Goal: Task Accomplishment & Management: Use online tool/utility

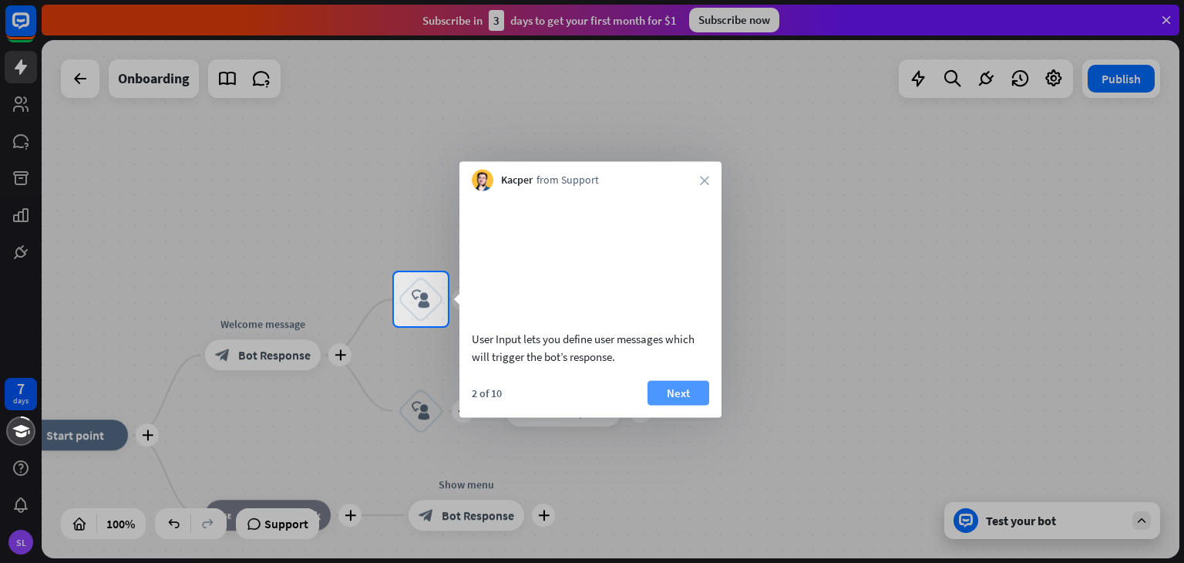
click at [674, 405] on button "Next" at bounding box center [678, 392] width 62 height 25
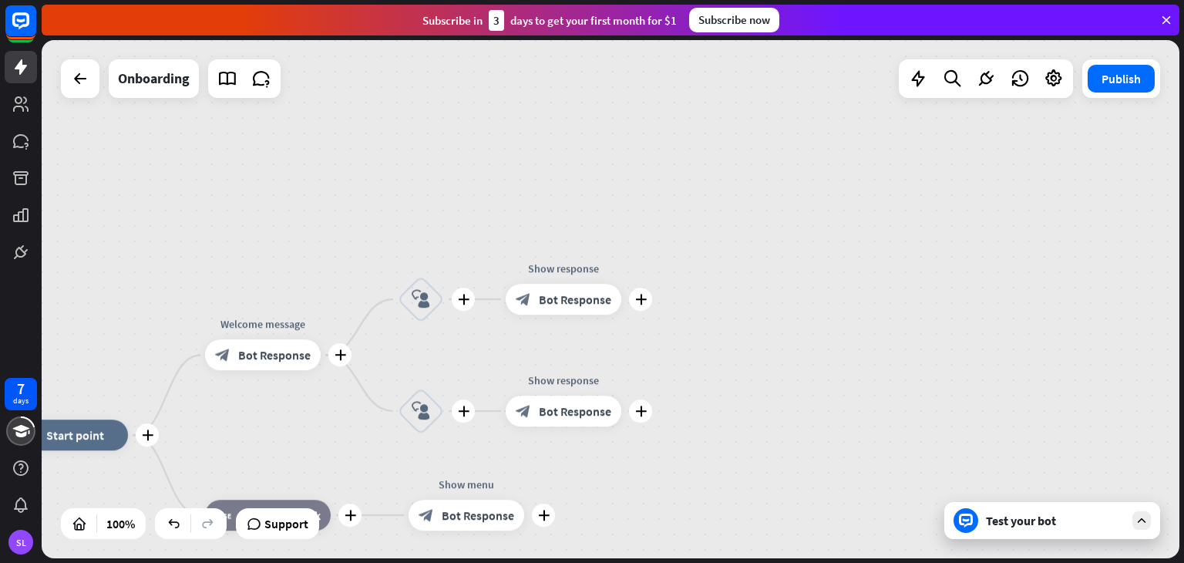
click at [1048, 523] on div "Test your bot" at bounding box center [1055, 520] width 139 height 15
click at [1138, 515] on icon at bounding box center [1142, 520] width 14 height 14
click at [954, 516] on div at bounding box center [966, 520] width 25 height 25
click at [967, 519] on icon at bounding box center [966, 520] width 7 height 3
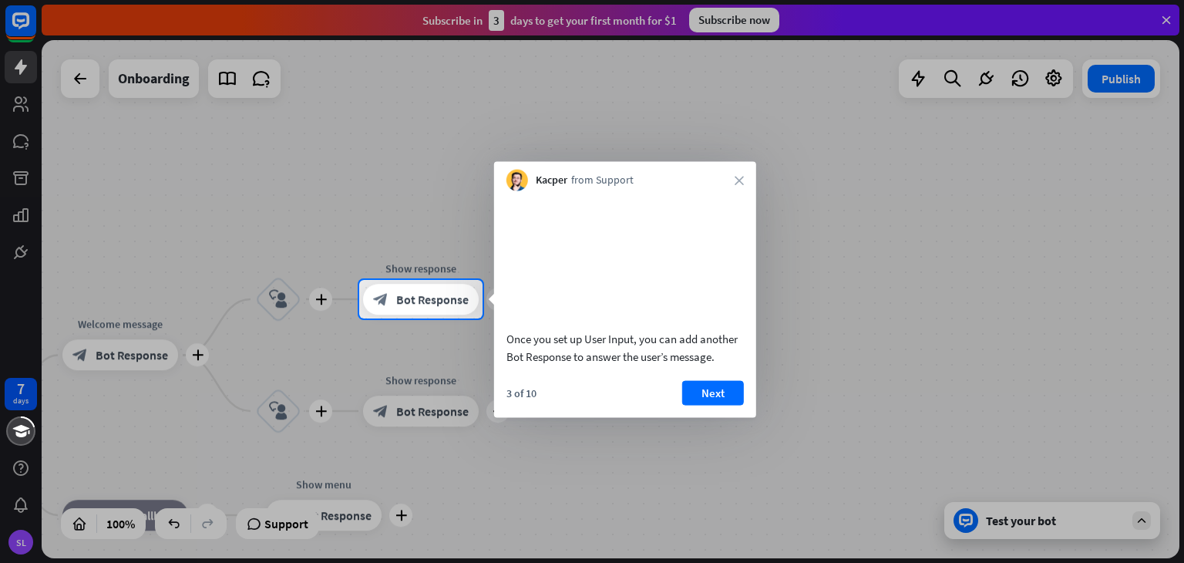
click at [20, 109] on div at bounding box center [592, 140] width 1184 height 280
click at [75, 77] on div at bounding box center [592, 140] width 1184 height 280
click at [1016, 192] on div at bounding box center [592, 140] width 1184 height 280
click at [1165, 17] on div at bounding box center [592, 140] width 1184 height 280
drag, startPoint x: 732, startPoint y: 388, endPoint x: 713, endPoint y: 402, distance: 23.3
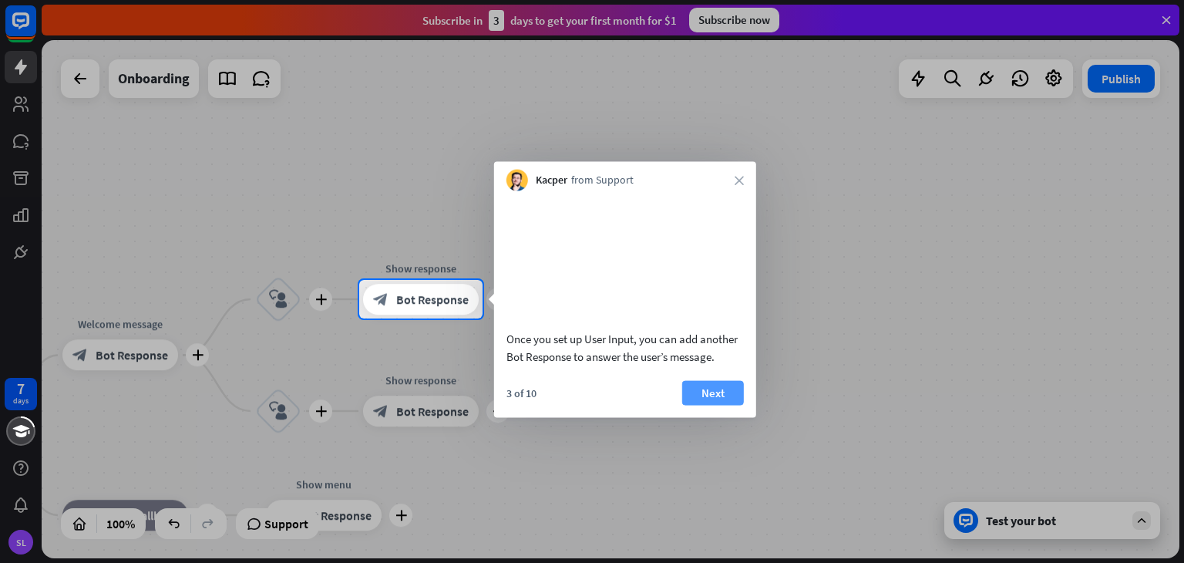
click at [725, 392] on div "Once you set up User Input, you can add another Bot Response to answer the user…" at bounding box center [625, 304] width 262 height 227
click at [713, 402] on button "Next" at bounding box center [713, 392] width 62 height 25
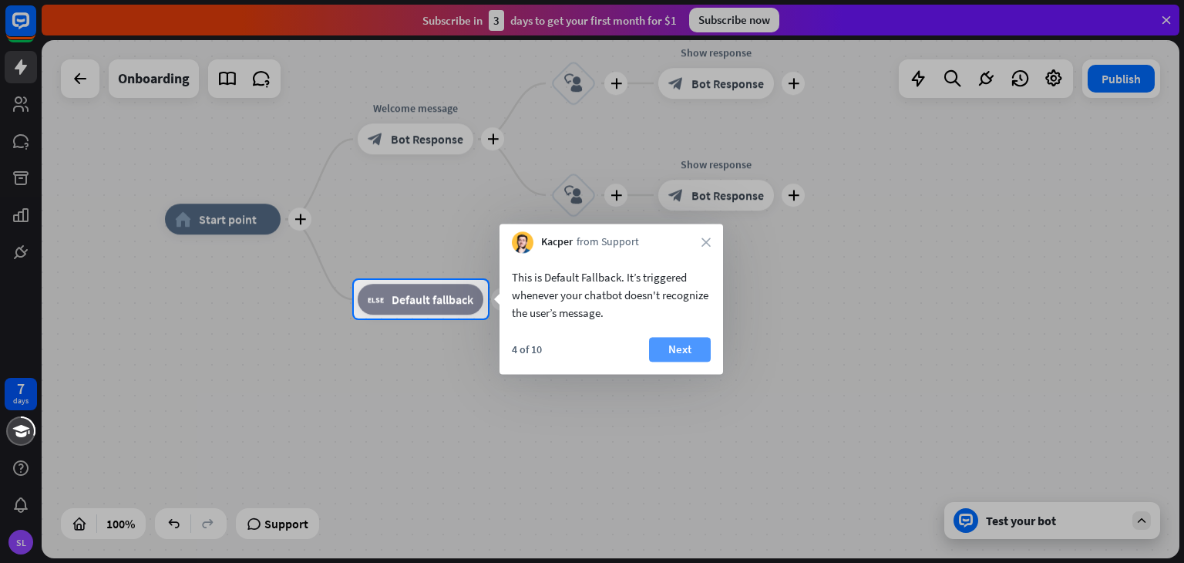
click at [668, 352] on button "Next" at bounding box center [680, 349] width 62 height 25
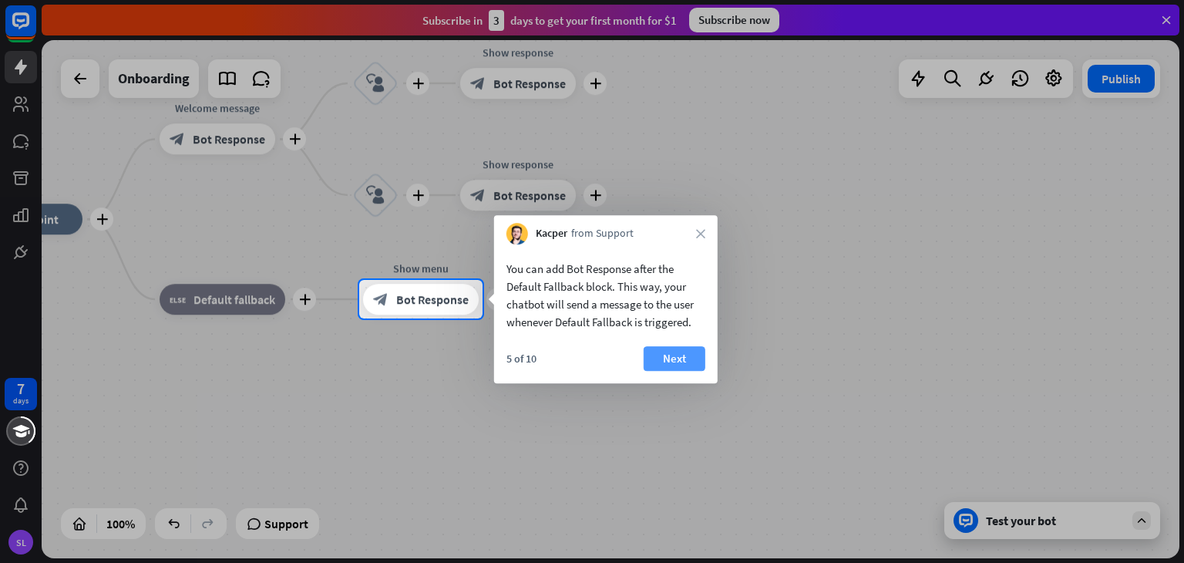
click at [672, 352] on button "Next" at bounding box center [675, 358] width 62 height 25
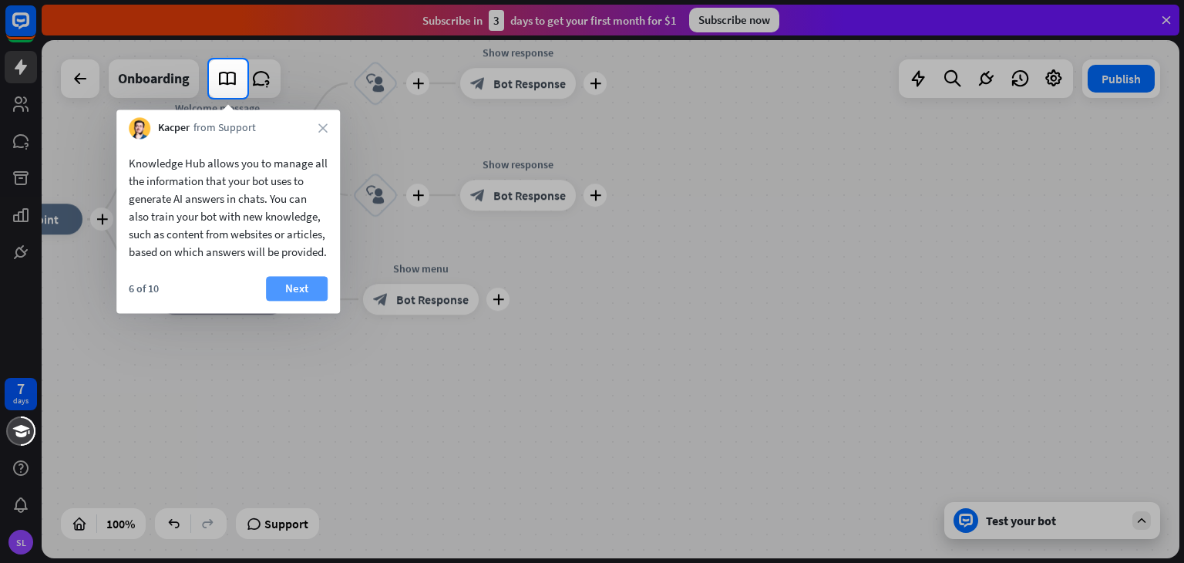
click at [301, 301] on button "Next" at bounding box center [297, 288] width 62 height 25
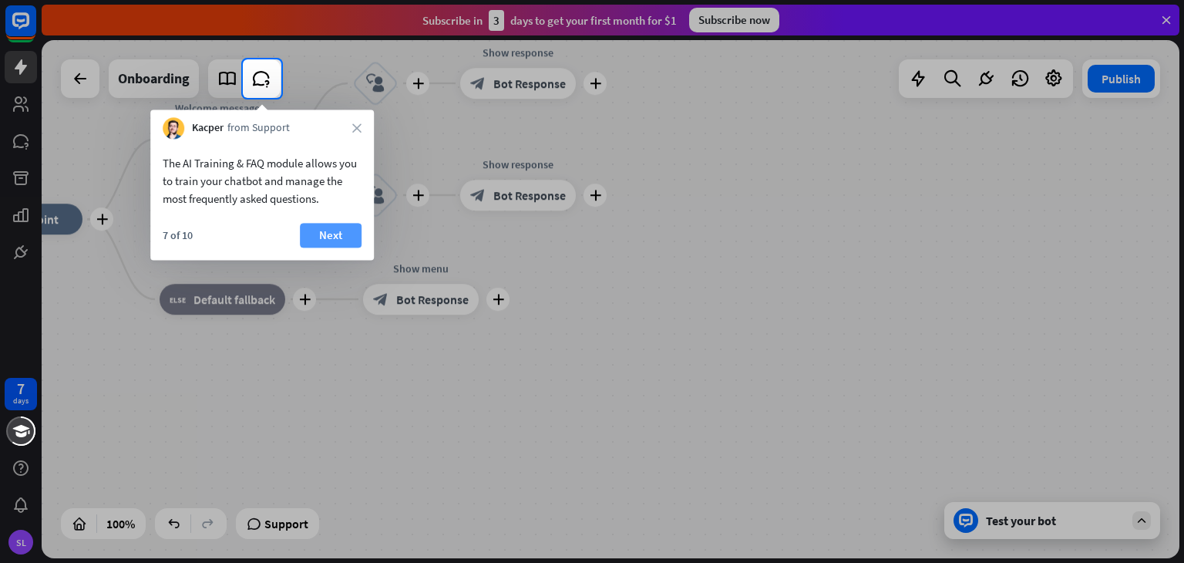
click at [328, 230] on button "Next" at bounding box center [331, 235] width 62 height 25
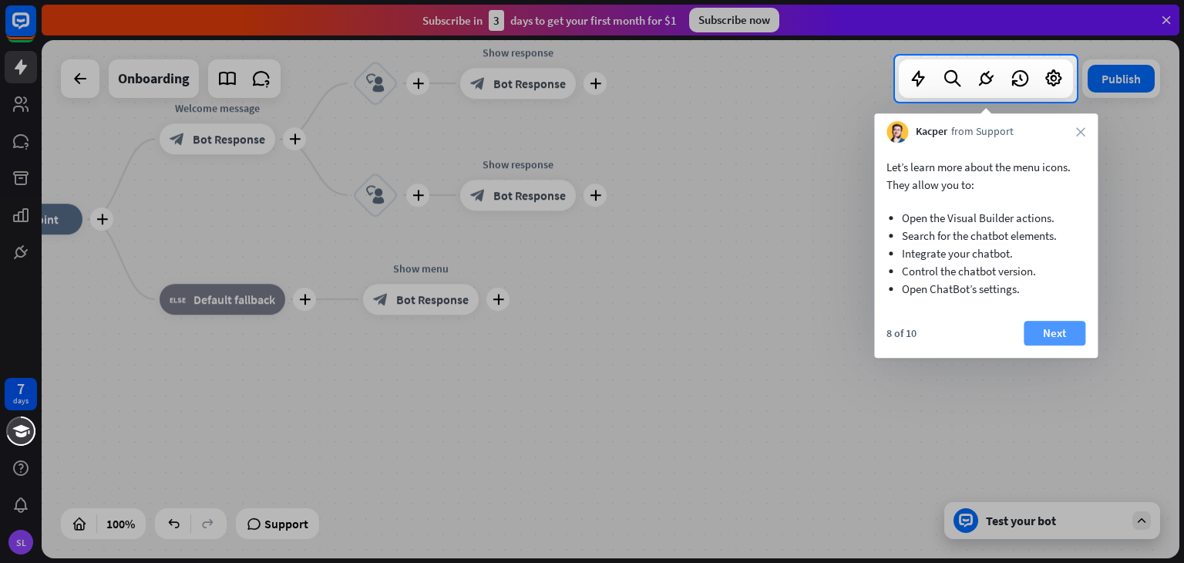
click at [1045, 340] on button "Next" at bounding box center [1055, 333] width 62 height 25
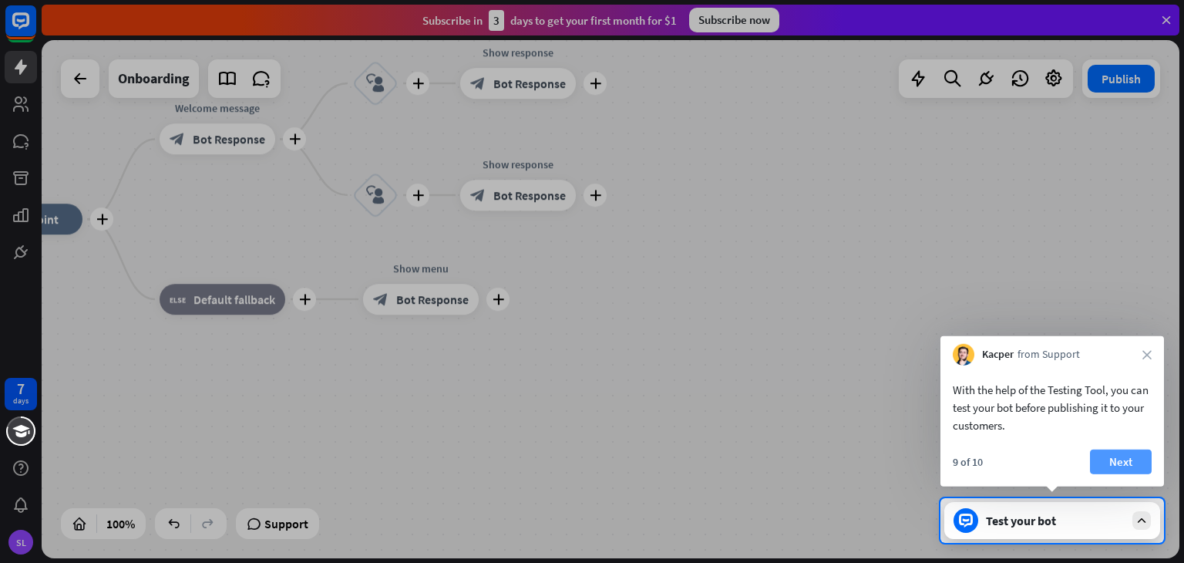
click at [1133, 469] on button "Next" at bounding box center [1121, 461] width 62 height 25
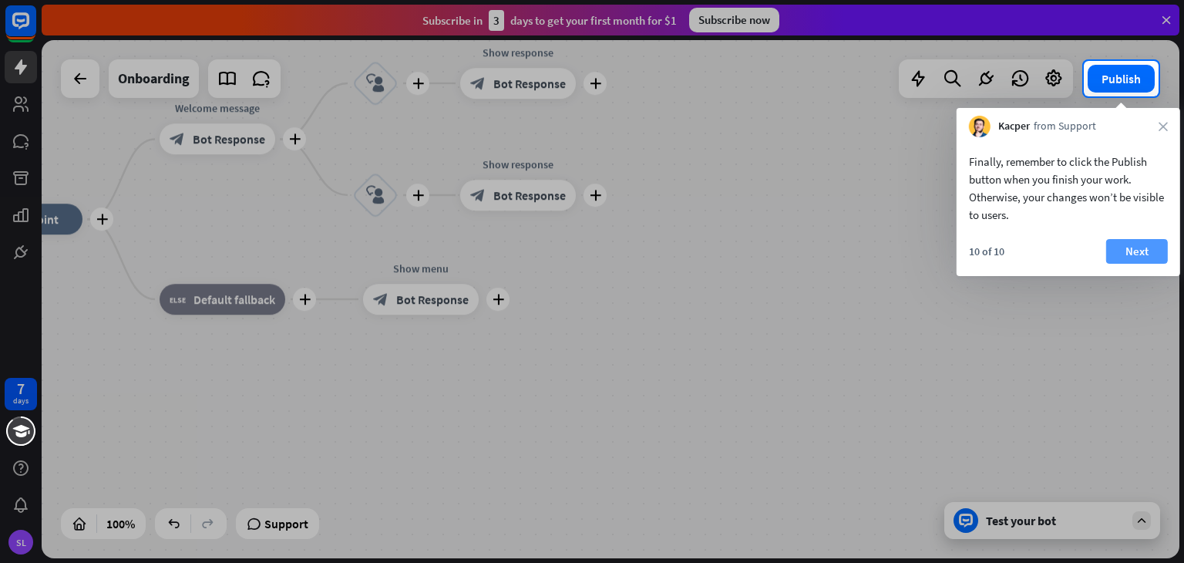
click at [1127, 251] on button "Next" at bounding box center [1137, 251] width 62 height 25
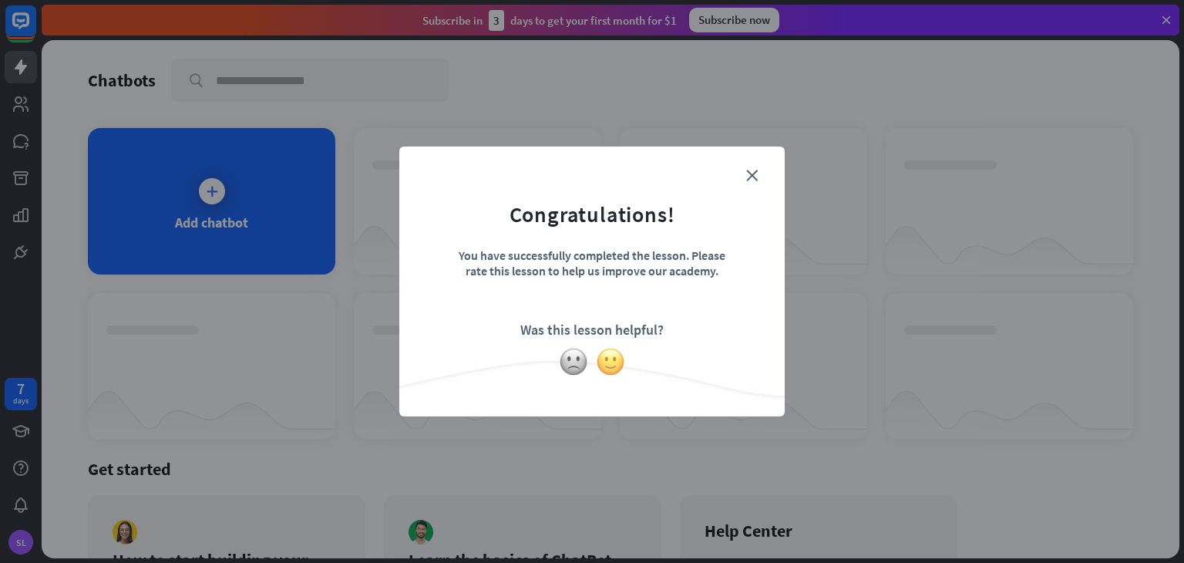
click at [610, 362] on img at bounding box center [610, 361] width 29 height 29
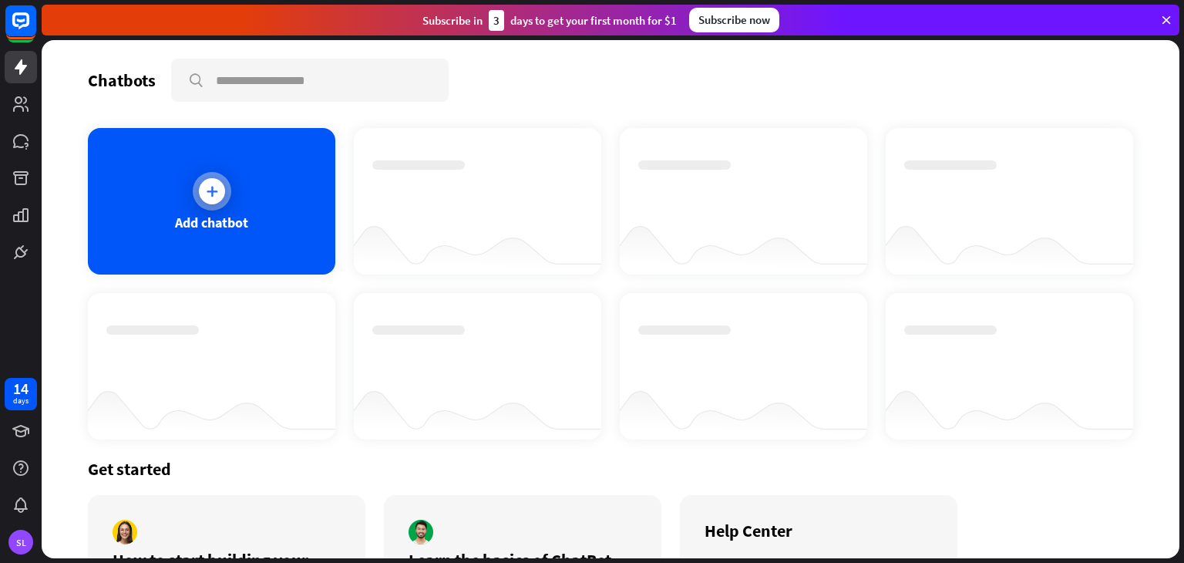
click at [207, 196] on icon at bounding box center [211, 190] width 15 height 15
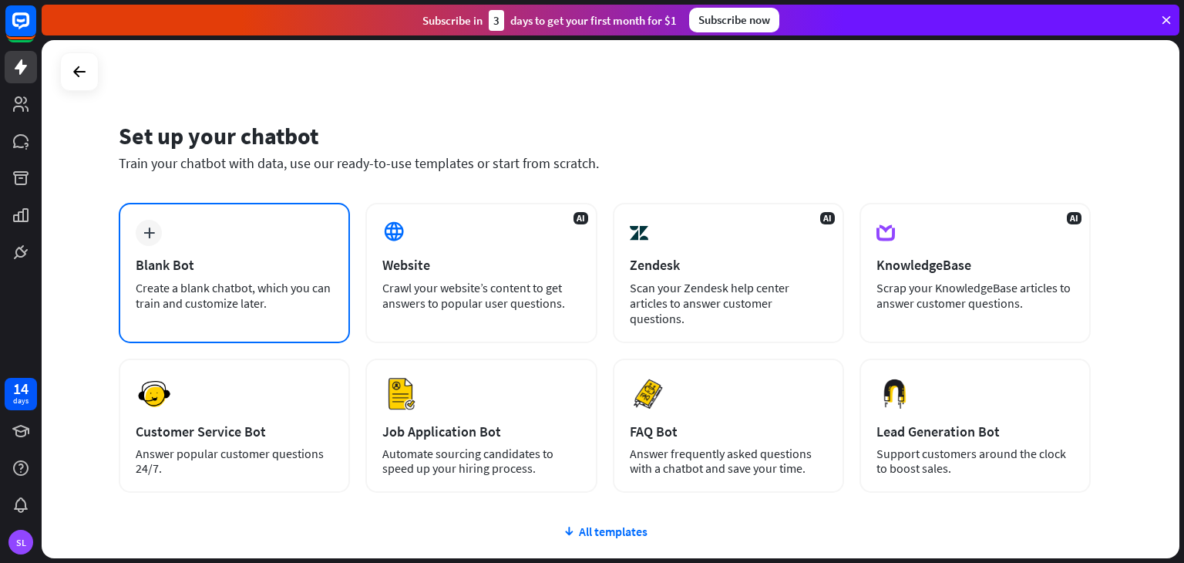
click at [198, 249] on div "plus Blank Bot Create a blank chatbot, which you can train and customize later." at bounding box center [234, 273] width 231 height 140
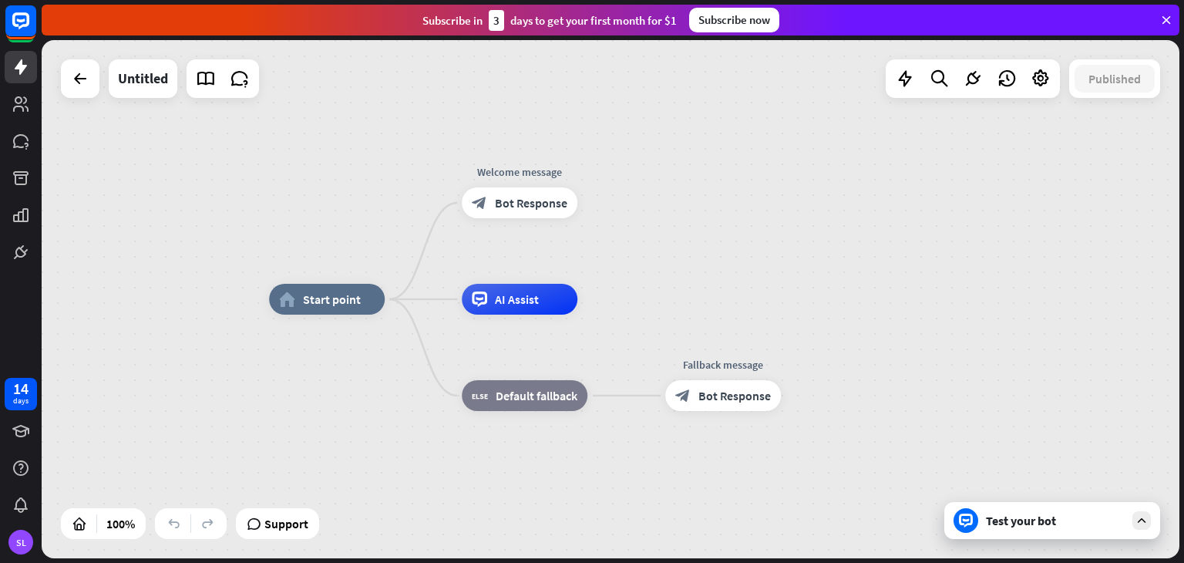
click at [1001, 522] on div "Test your bot" at bounding box center [1055, 520] width 139 height 15
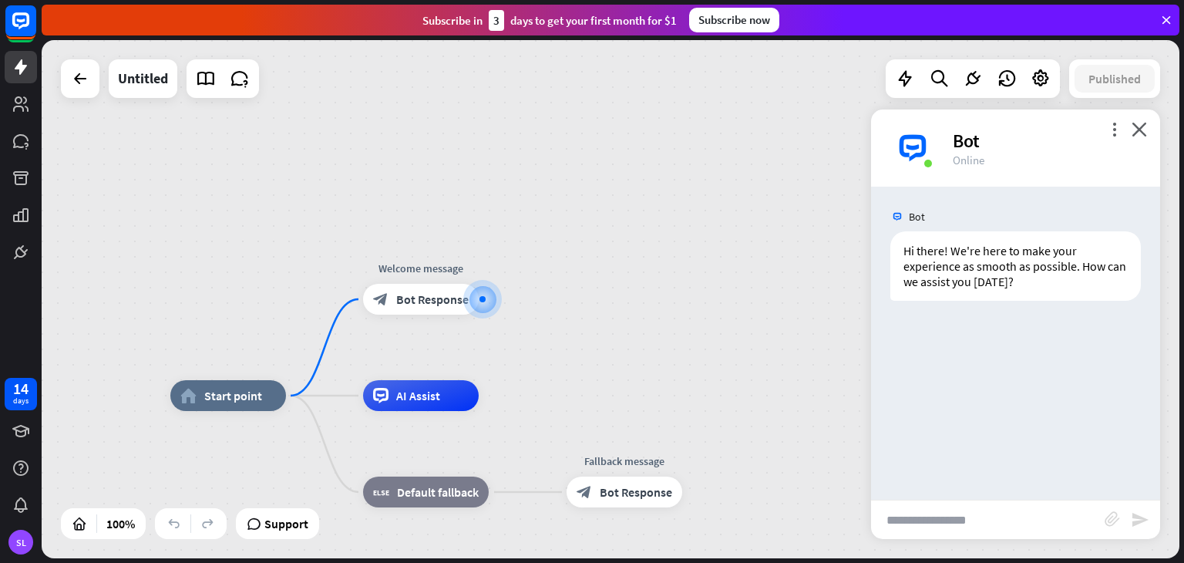
click at [937, 526] on input "text" at bounding box center [988, 519] width 234 height 39
click at [1122, 132] on div "more_vert close Bot Online" at bounding box center [1015, 147] width 289 height 77
click at [1113, 122] on icon "more_vert" at bounding box center [1114, 129] width 15 height 15
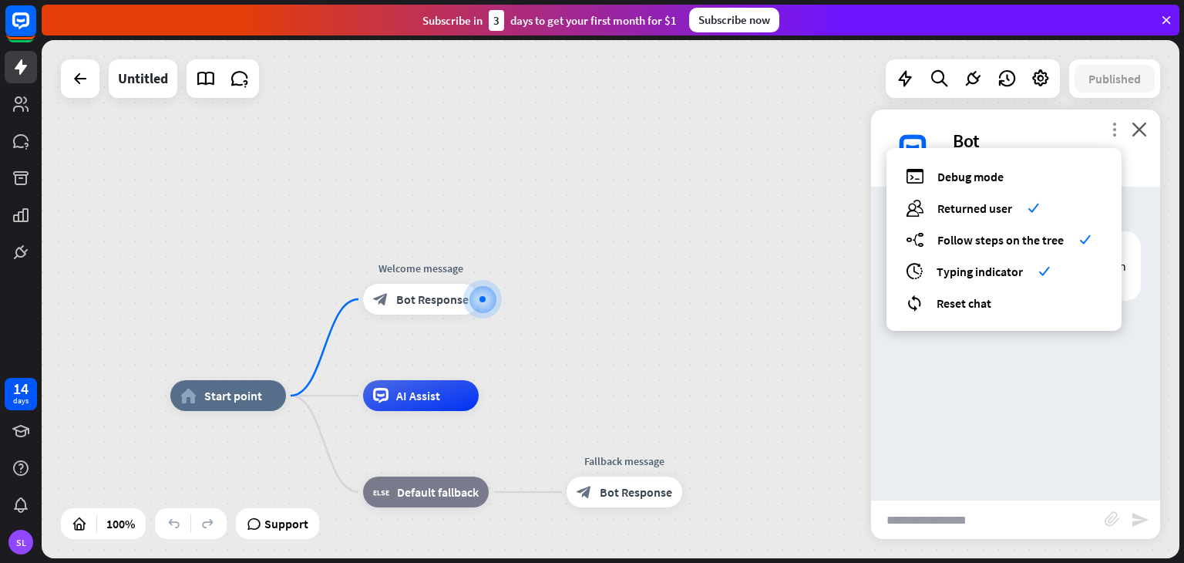
click at [1112, 133] on icon "more_vert" at bounding box center [1114, 129] width 15 height 15
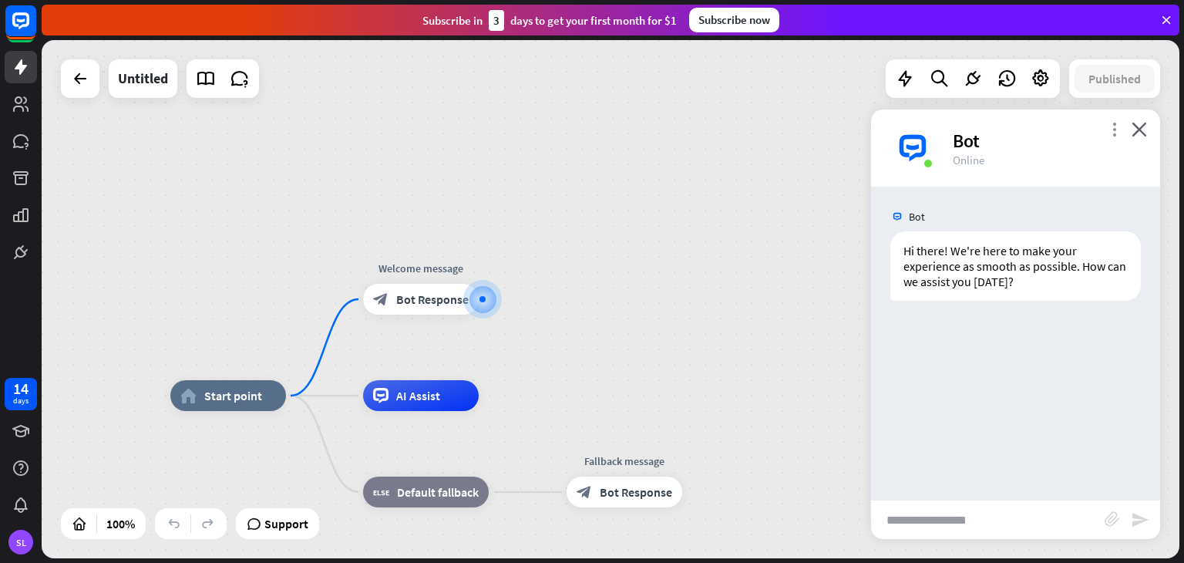
click at [1112, 133] on icon "more_vert" at bounding box center [1114, 129] width 15 height 15
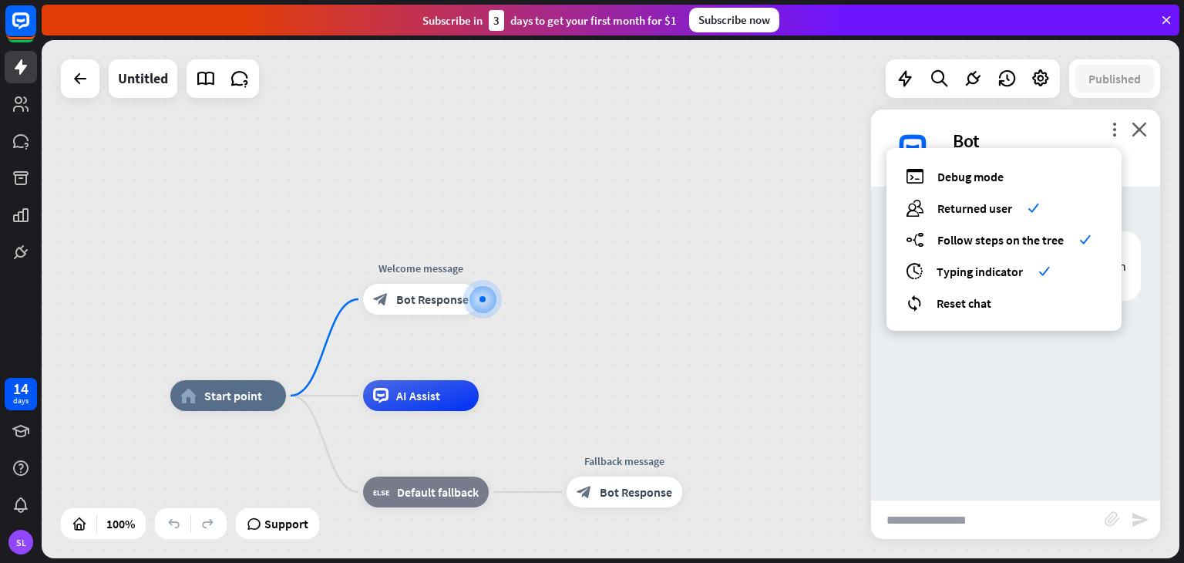
click at [993, 389] on div "Bot Hi there! We're here to make your experience as smooth as possible. How can…" at bounding box center [1015, 343] width 289 height 313
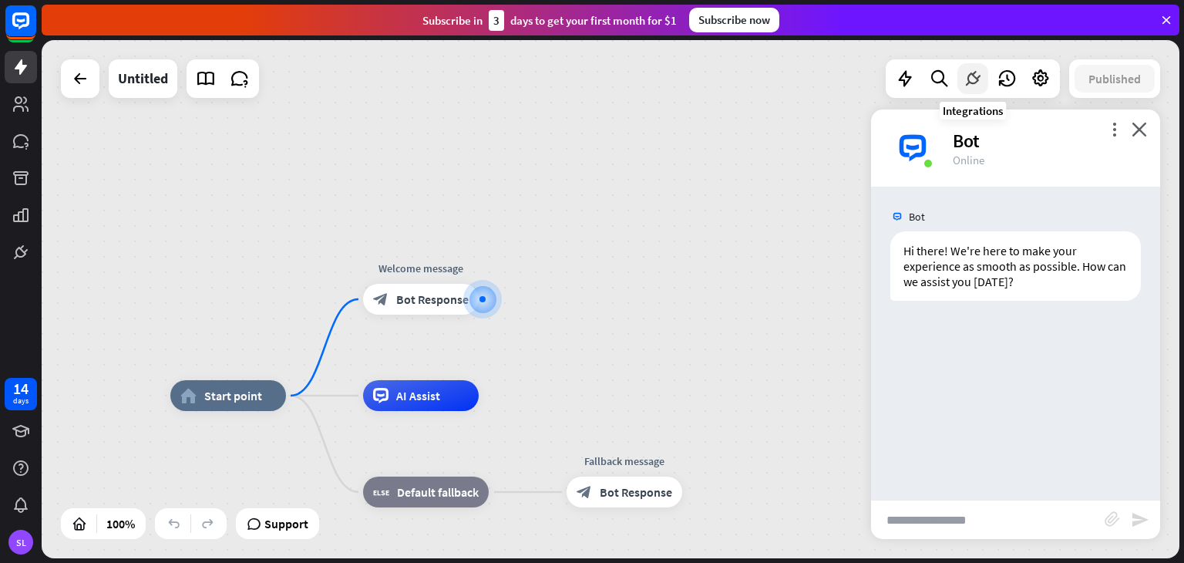
click at [974, 78] on icon at bounding box center [973, 79] width 20 height 20
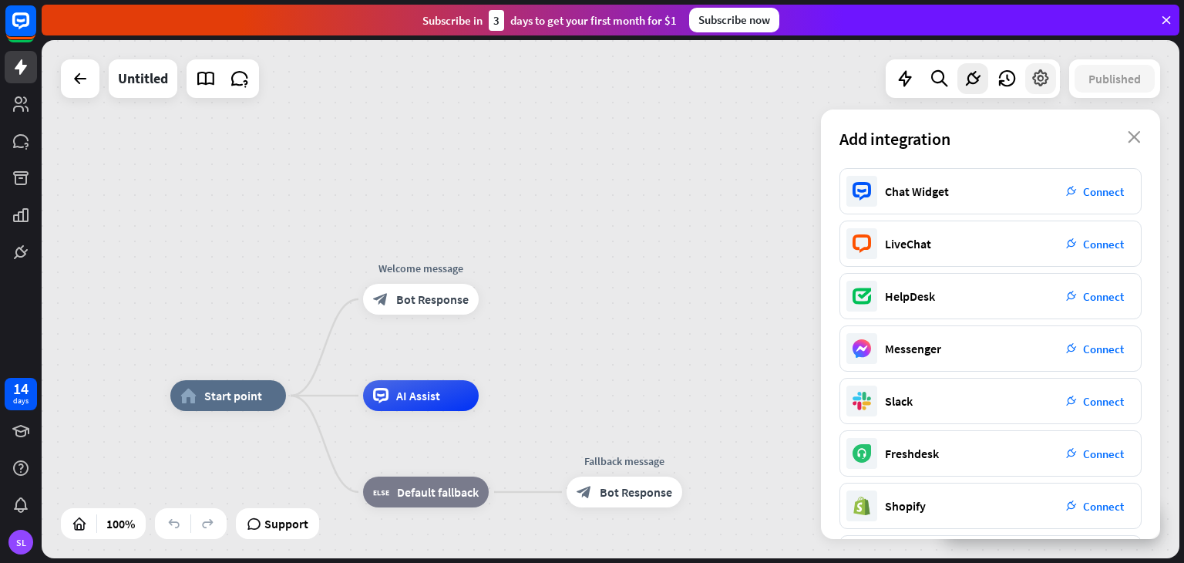
click at [1041, 79] on icon at bounding box center [1041, 79] width 20 height 20
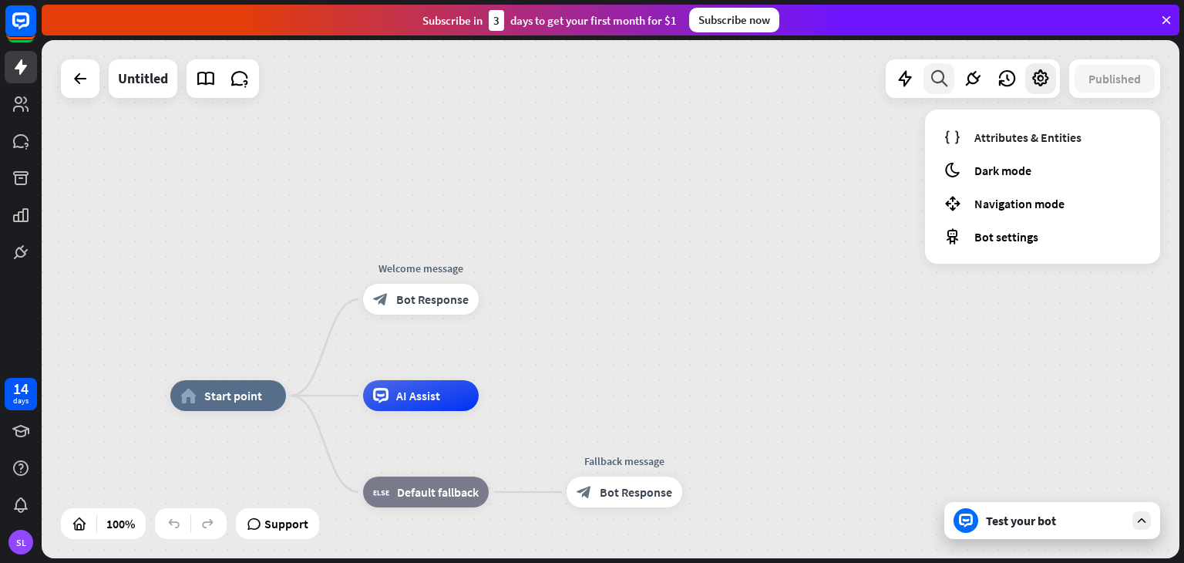
click at [936, 71] on icon at bounding box center [939, 79] width 21 height 20
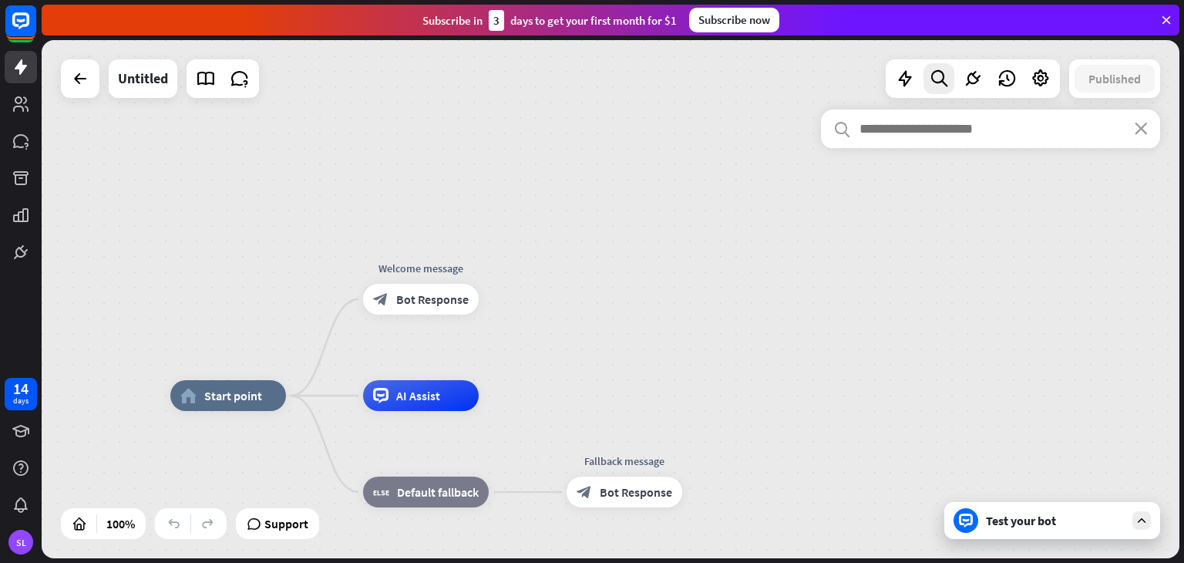
click at [895, 227] on div "search close" at bounding box center [990, 323] width 339 height 429
click at [133, 80] on div "Untitled" at bounding box center [143, 78] width 50 height 39
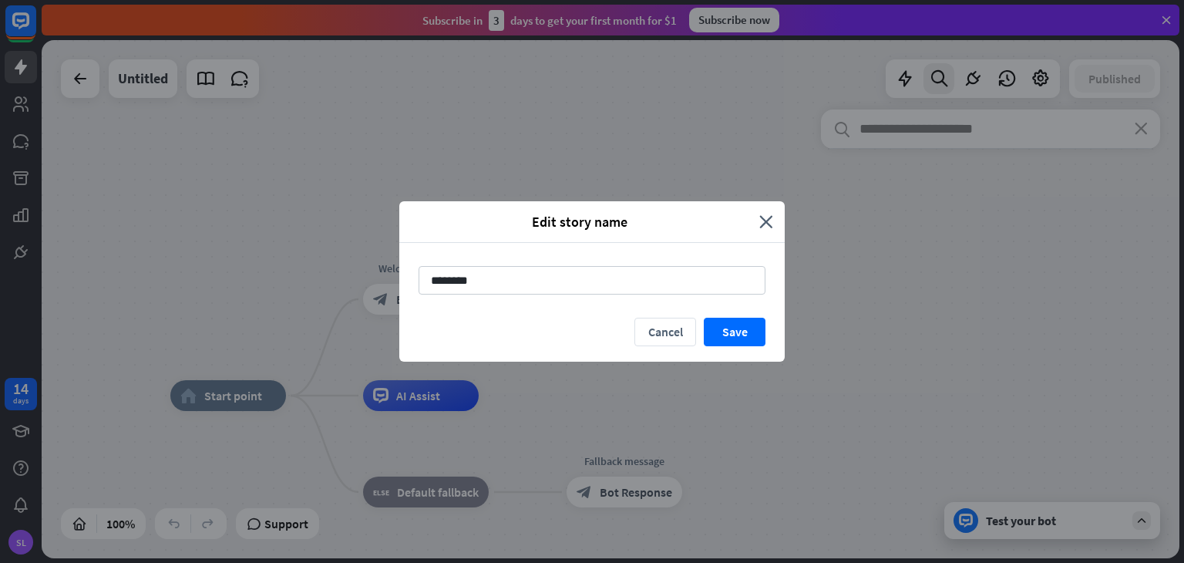
click at [728, 76] on div "Edit story name close ******** Cancel Save" at bounding box center [592, 281] width 1184 height 563
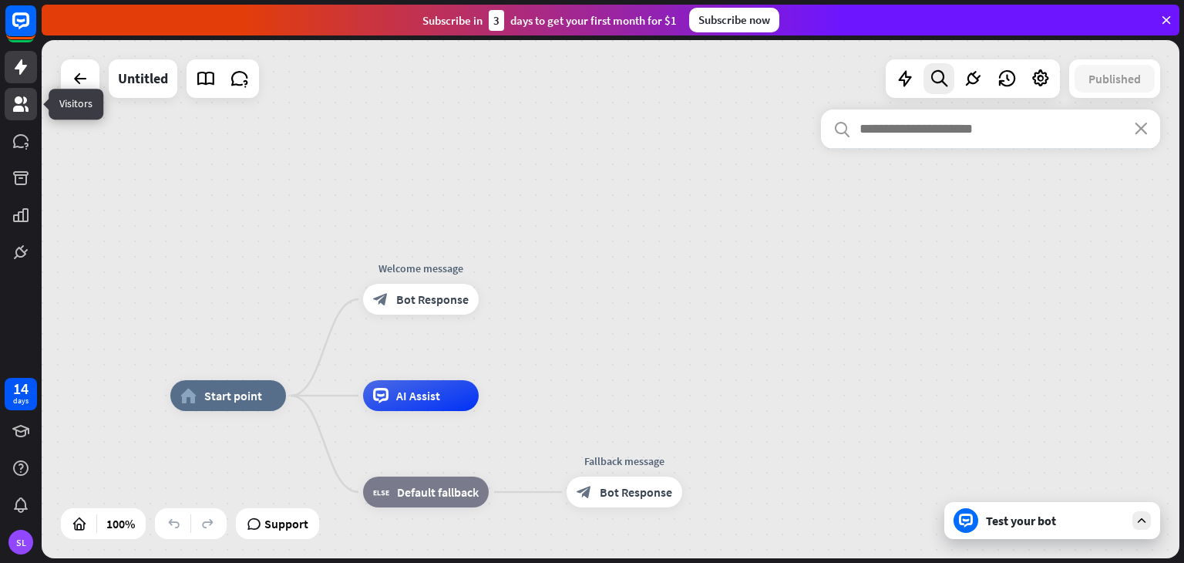
click at [18, 103] on icon at bounding box center [20, 103] width 15 height 15
